Goal: Task Accomplishment & Management: Use online tool/utility

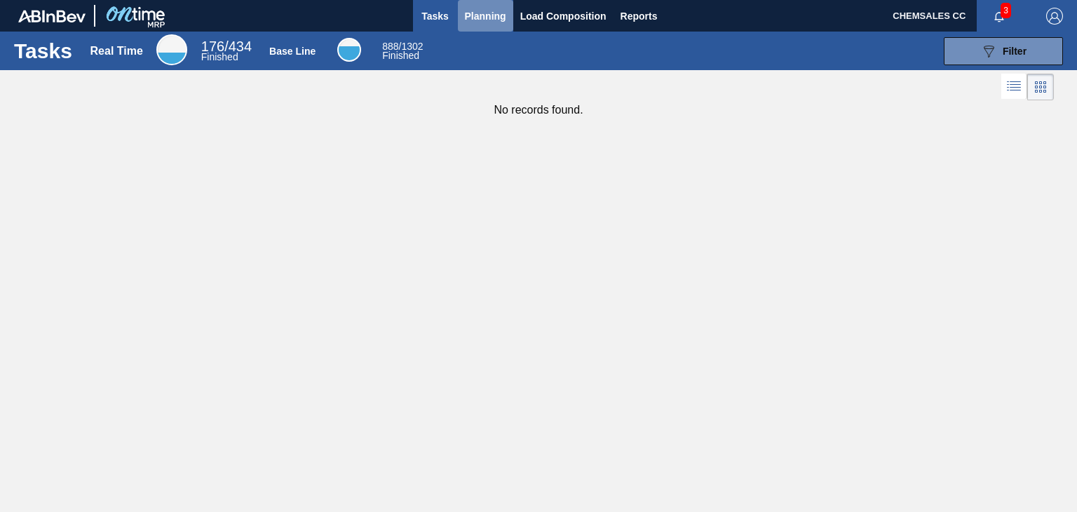
click at [488, 8] on span "Planning" at bounding box center [485, 16] width 41 height 17
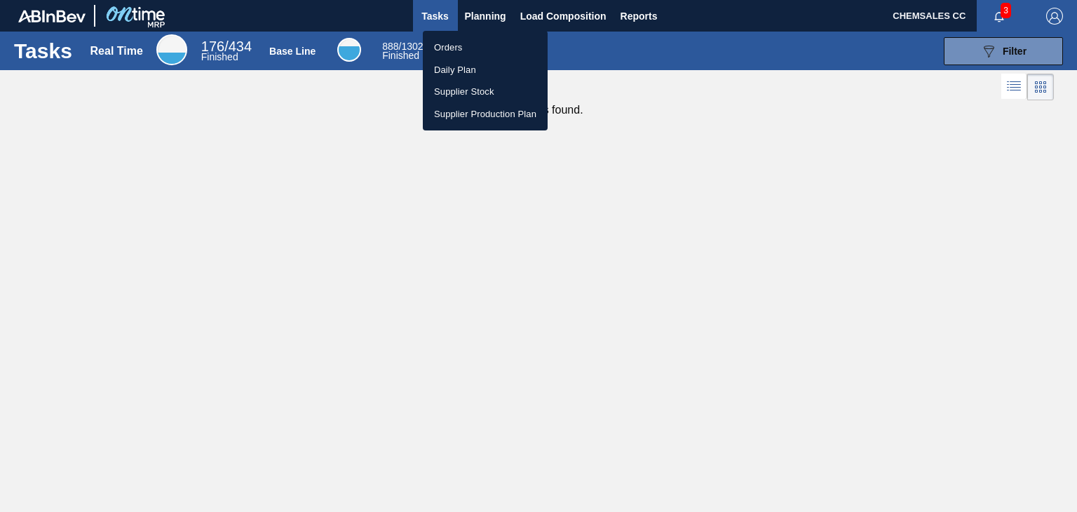
click at [505, 37] on li "Orders" at bounding box center [485, 47] width 125 height 22
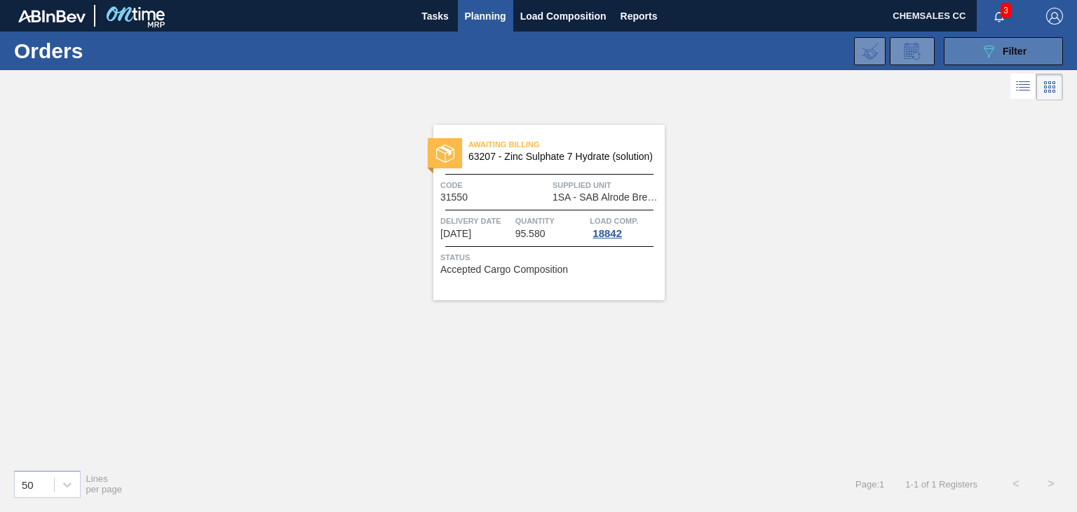
click at [992, 54] on icon "089F7B8B-B2A5-4AFE-B5C0-19BA573D28AC" at bounding box center [988, 51] width 17 height 17
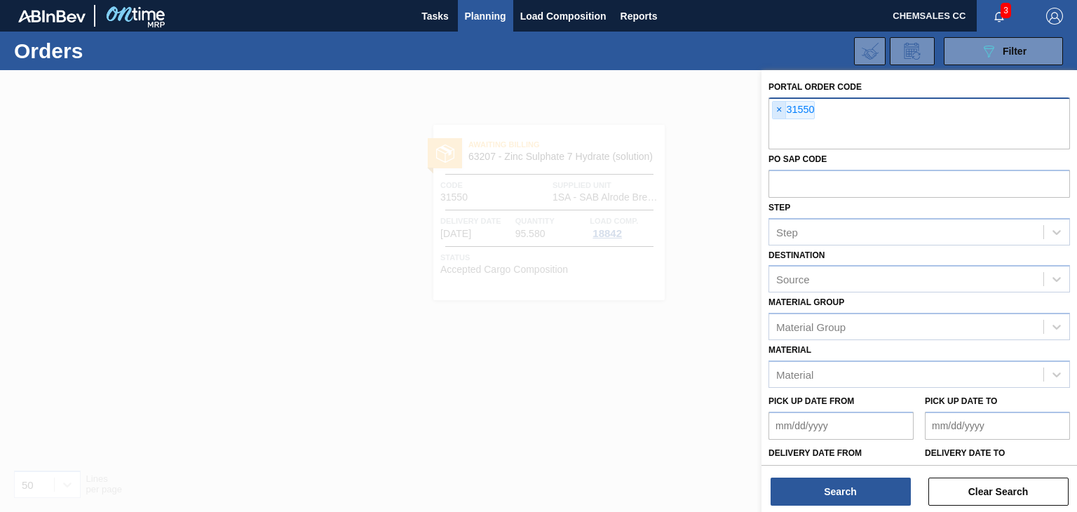
click at [779, 109] on span "×" at bounding box center [779, 110] width 13 height 17
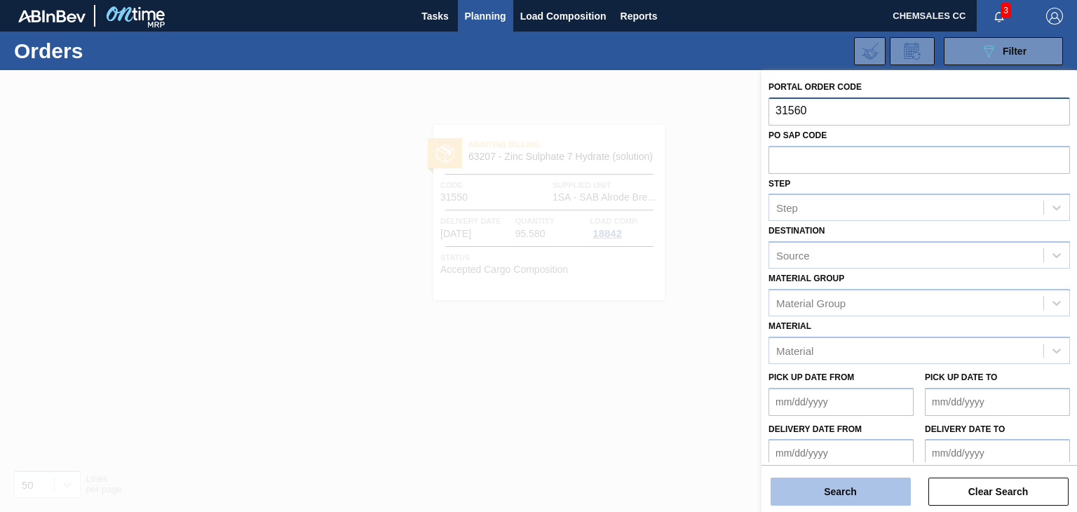
type input "31560"
click at [850, 497] on button "Search" at bounding box center [841, 492] width 140 height 28
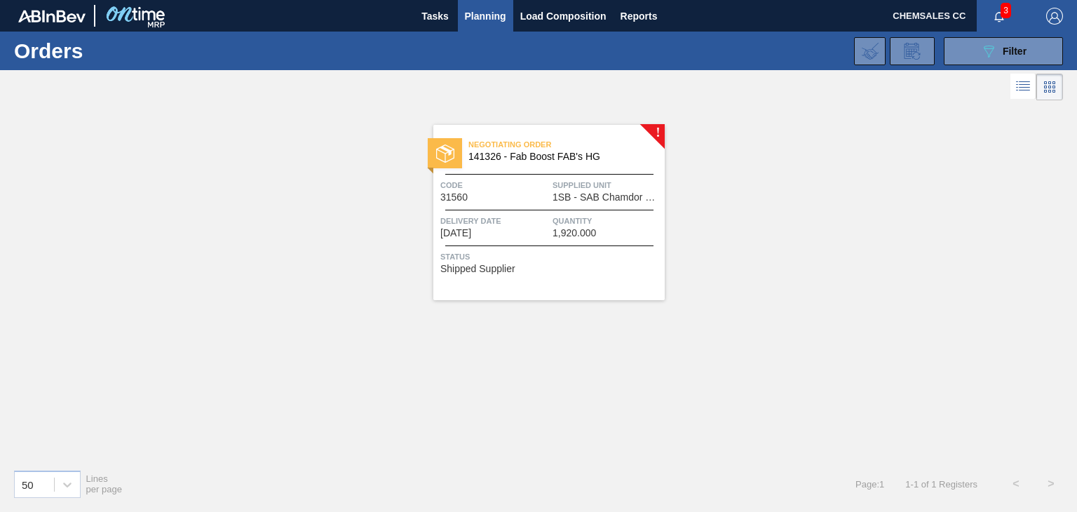
click at [555, 210] on div at bounding box center [549, 210] width 208 height 1
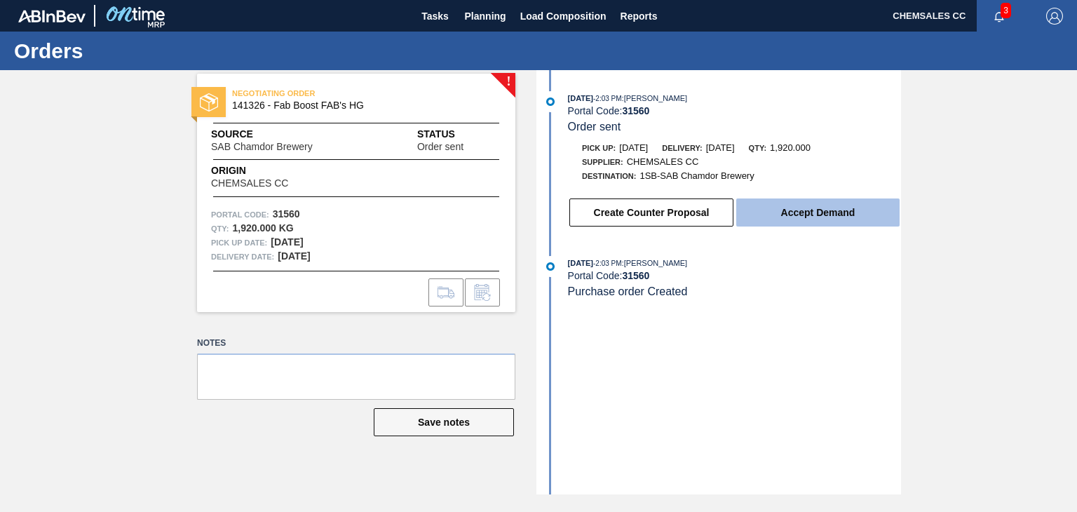
click at [870, 217] on button "Accept Demand" at bounding box center [817, 212] width 163 height 28
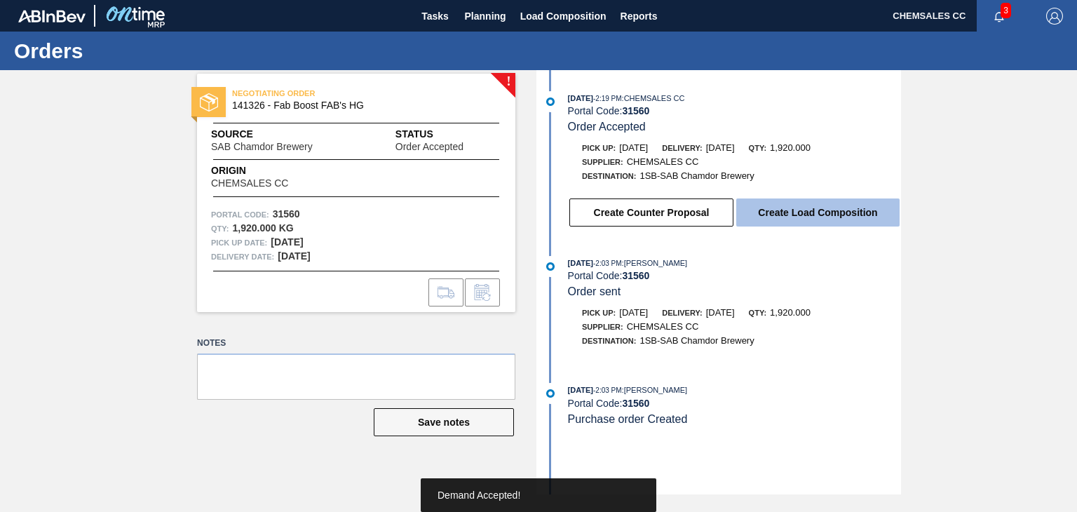
click at [832, 219] on button "Create Load Composition" at bounding box center [817, 212] width 163 height 28
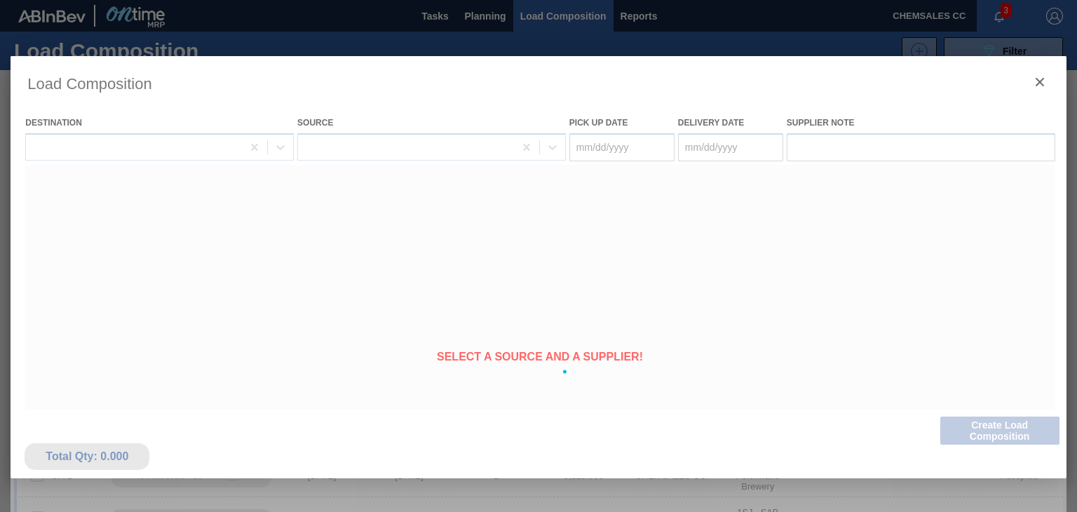
type Date "[DATE]"
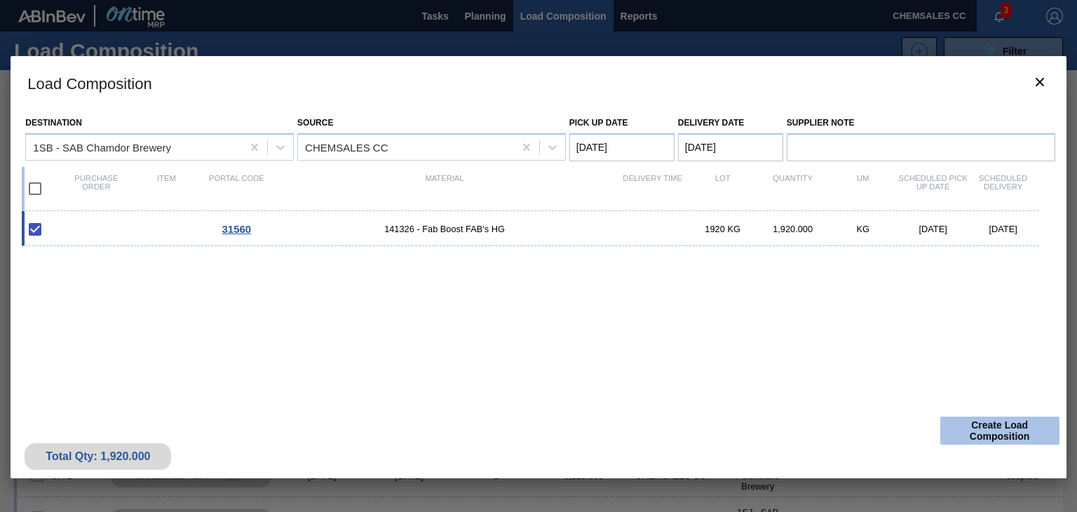
click at [968, 433] on button "Create Load Composition" at bounding box center [999, 431] width 119 height 28
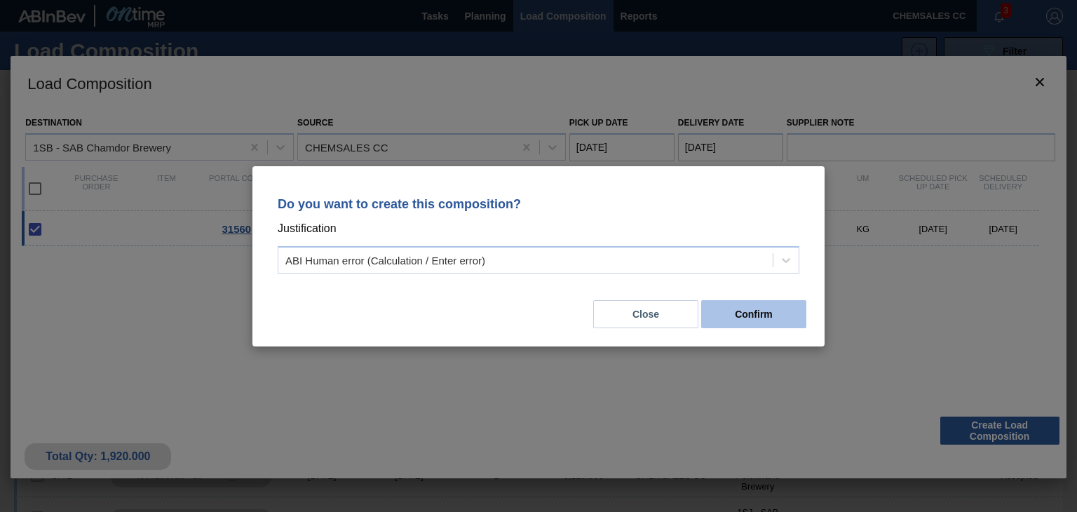
click at [749, 313] on button "Confirm" at bounding box center [753, 314] width 105 height 28
